Goal: Find specific page/section: Find specific page/section

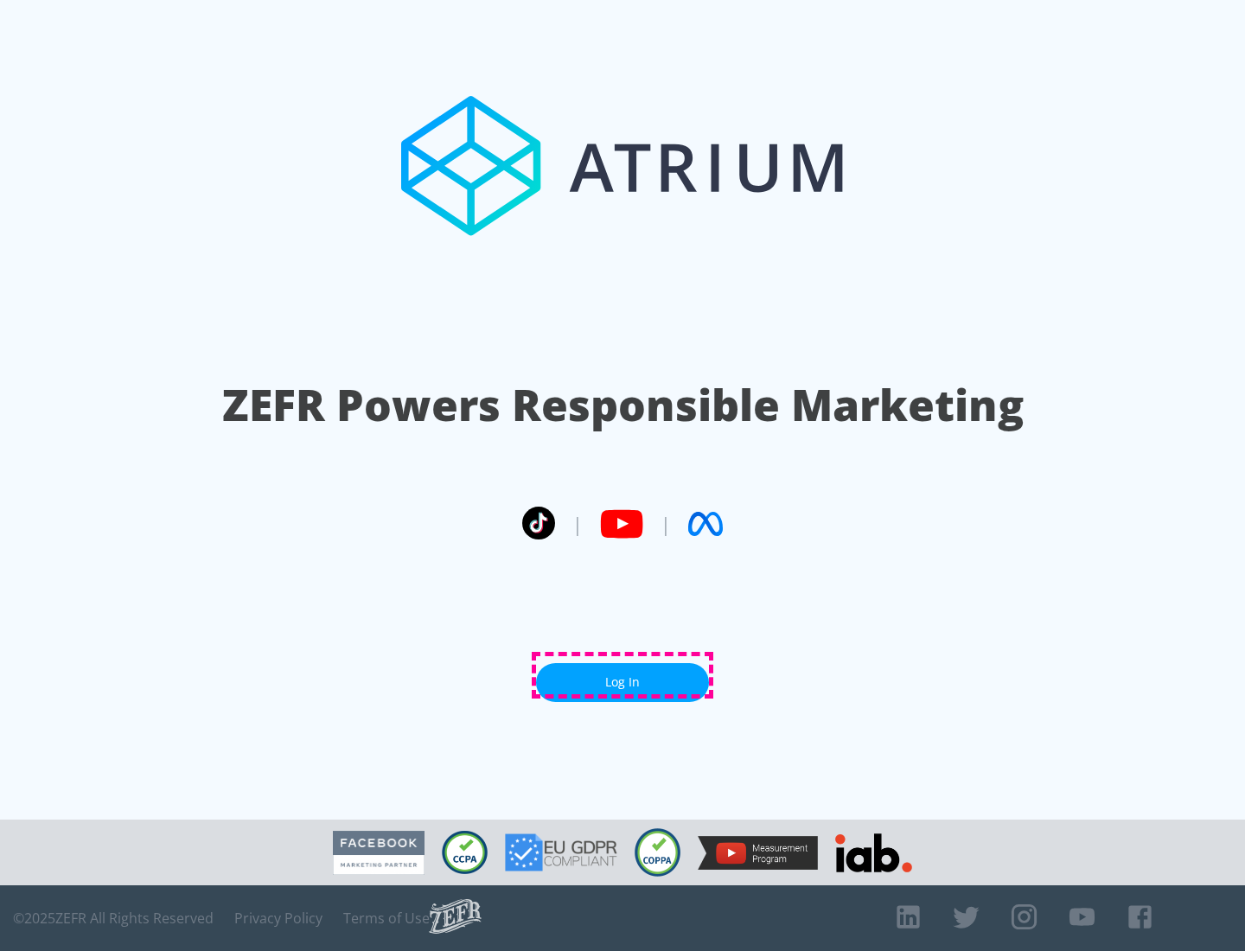
click at [622, 675] on link "Log In" at bounding box center [622, 682] width 173 height 39
